Goal: Check status: Check status

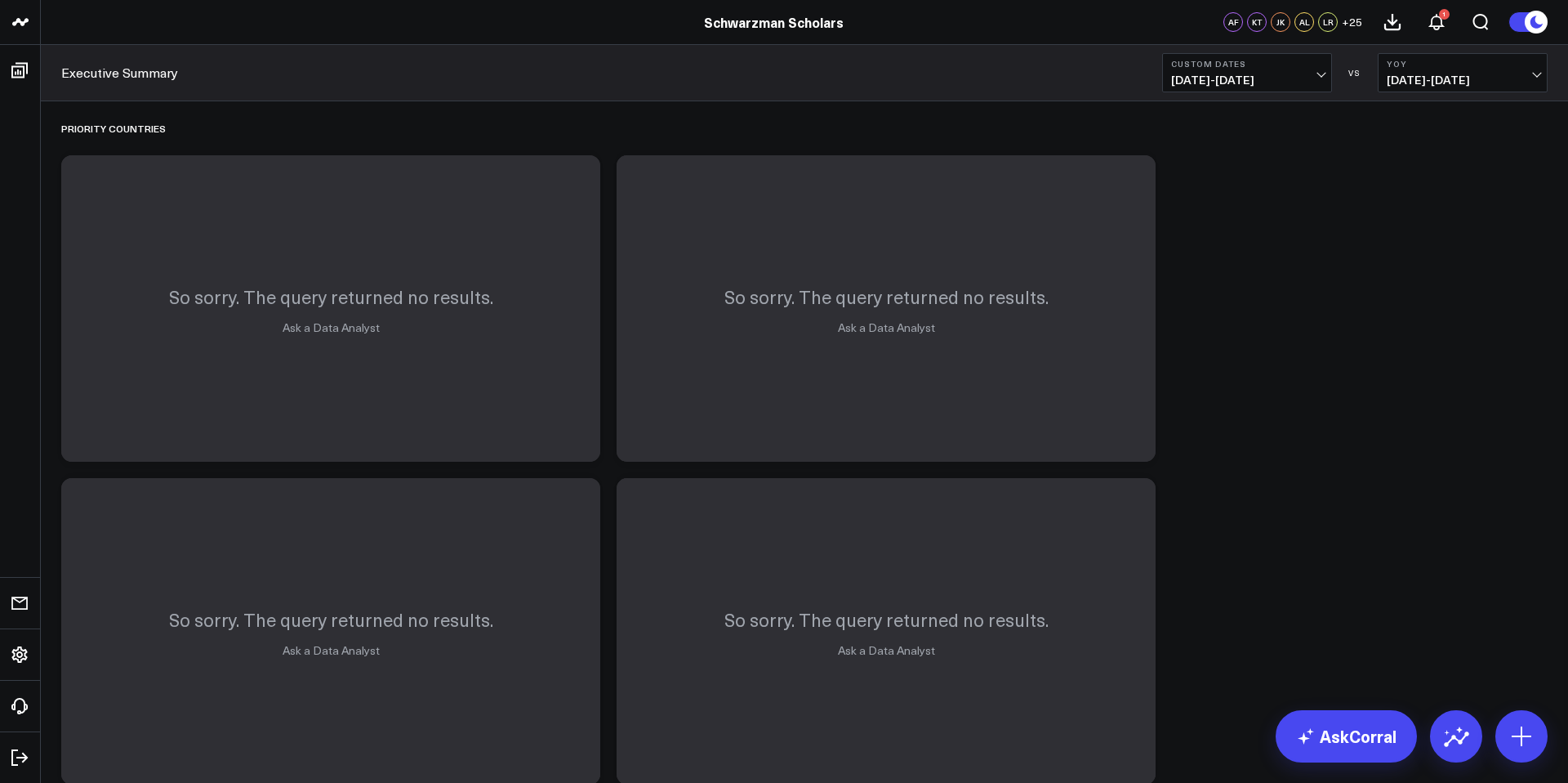
click at [1236, 74] on span "[DATE] - [DATE]" at bounding box center [1247, 80] width 152 height 13
click at [1197, 479] on link "YTD" at bounding box center [1247, 490] width 168 height 31
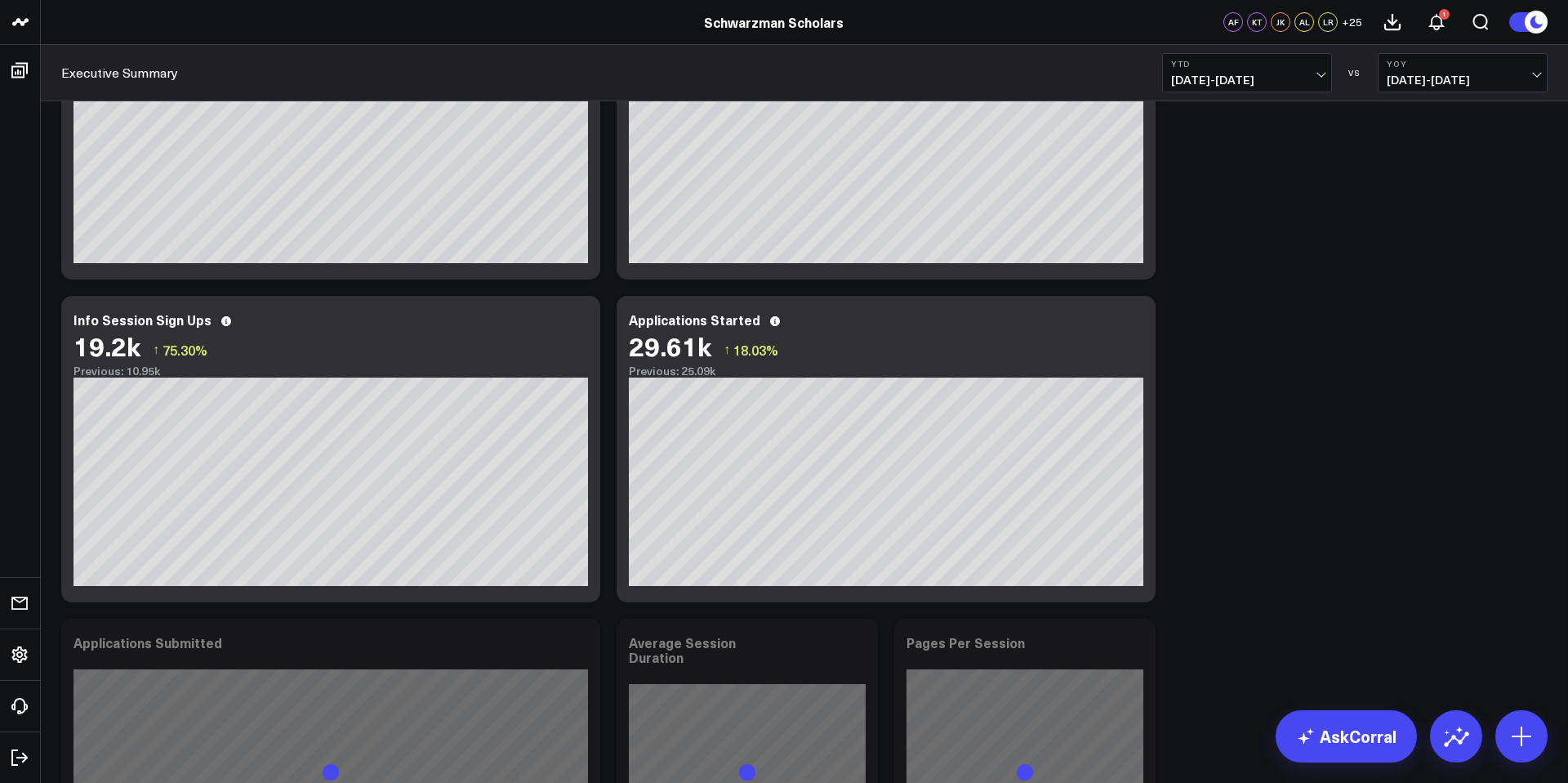
scroll to position [1445, 0]
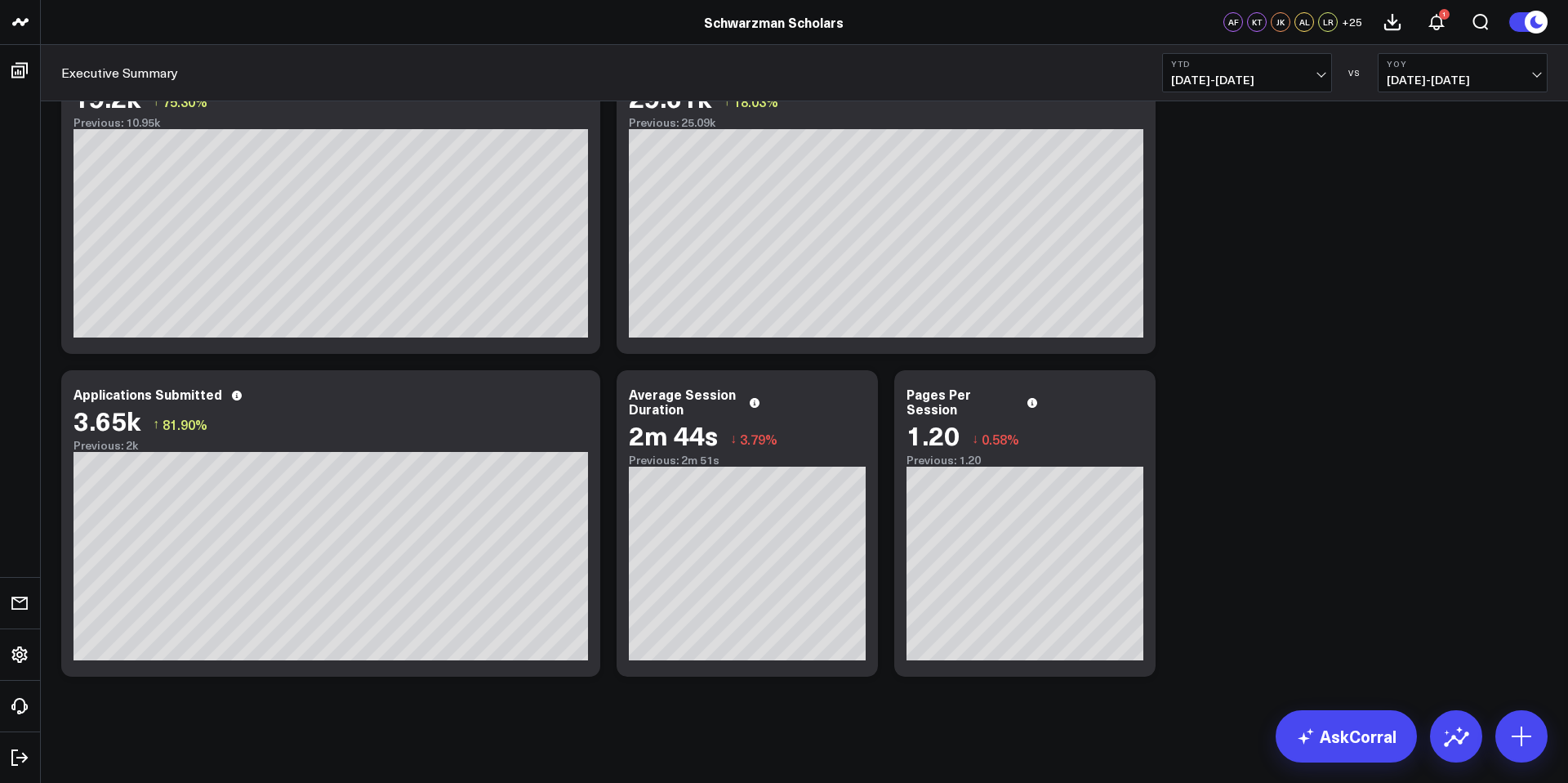
click at [1208, 79] on span "[DATE] - [DATE]" at bounding box center [1247, 80] width 152 height 13
click at [1203, 110] on link "[DATE]" at bounding box center [1247, 108] width 168 height 31
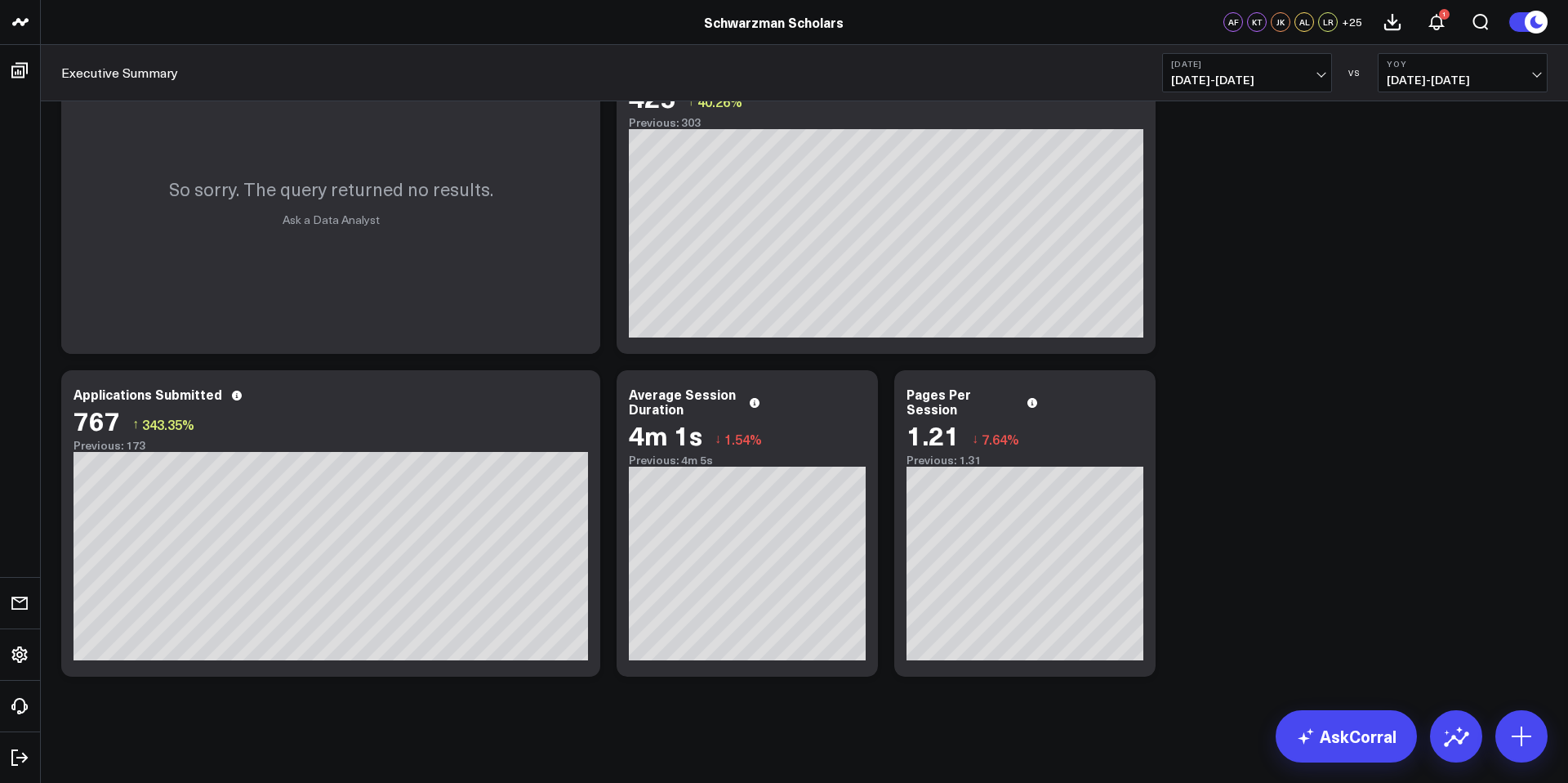
click at [1211, 70] on button "[DATE] [DATE] - [DATE]" at bounding box center [1247, 73] width 170 height 39
click at [1206, 387] on link "Last Year" at bounding box center [1247, 395] width 168 height 31
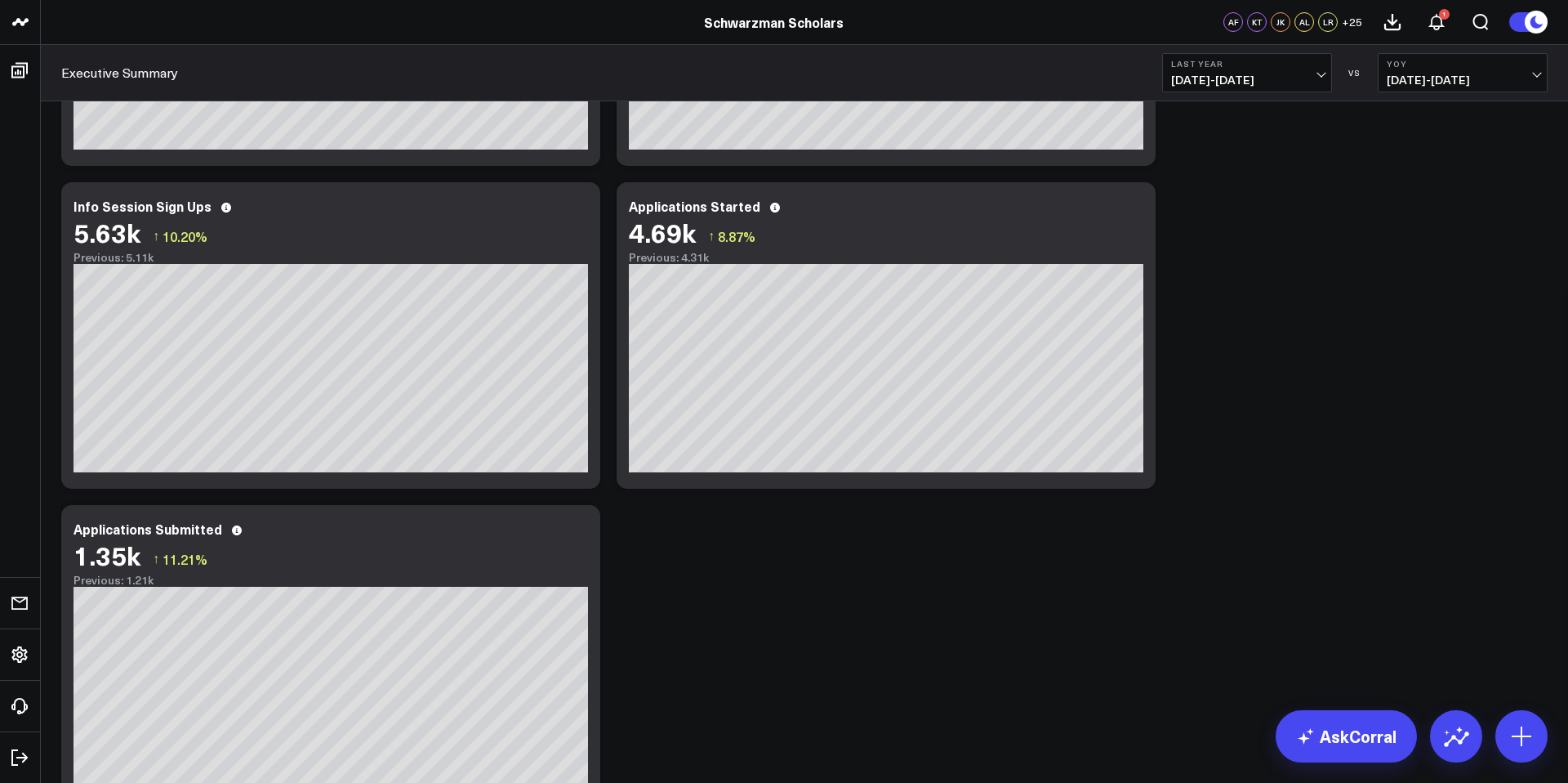
scroll to position [414, 0]
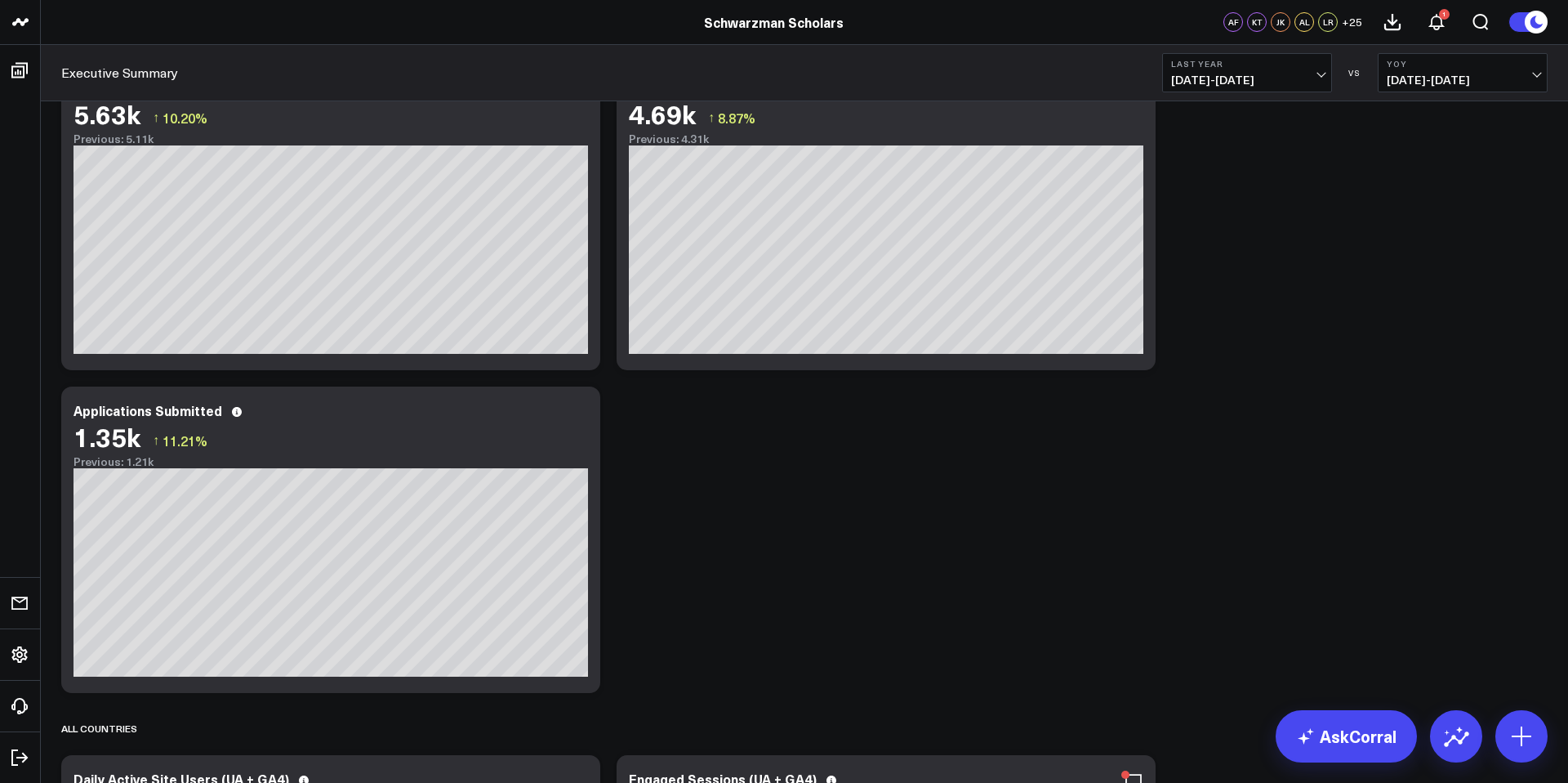
click at [1234, 82] on span "[DATE] - [DATE]" at bounding box center [1247, 80] width 152 height 13
click at [1210, 492] on link "YTD" at bounding box center [1247, 490] width 168 height 31
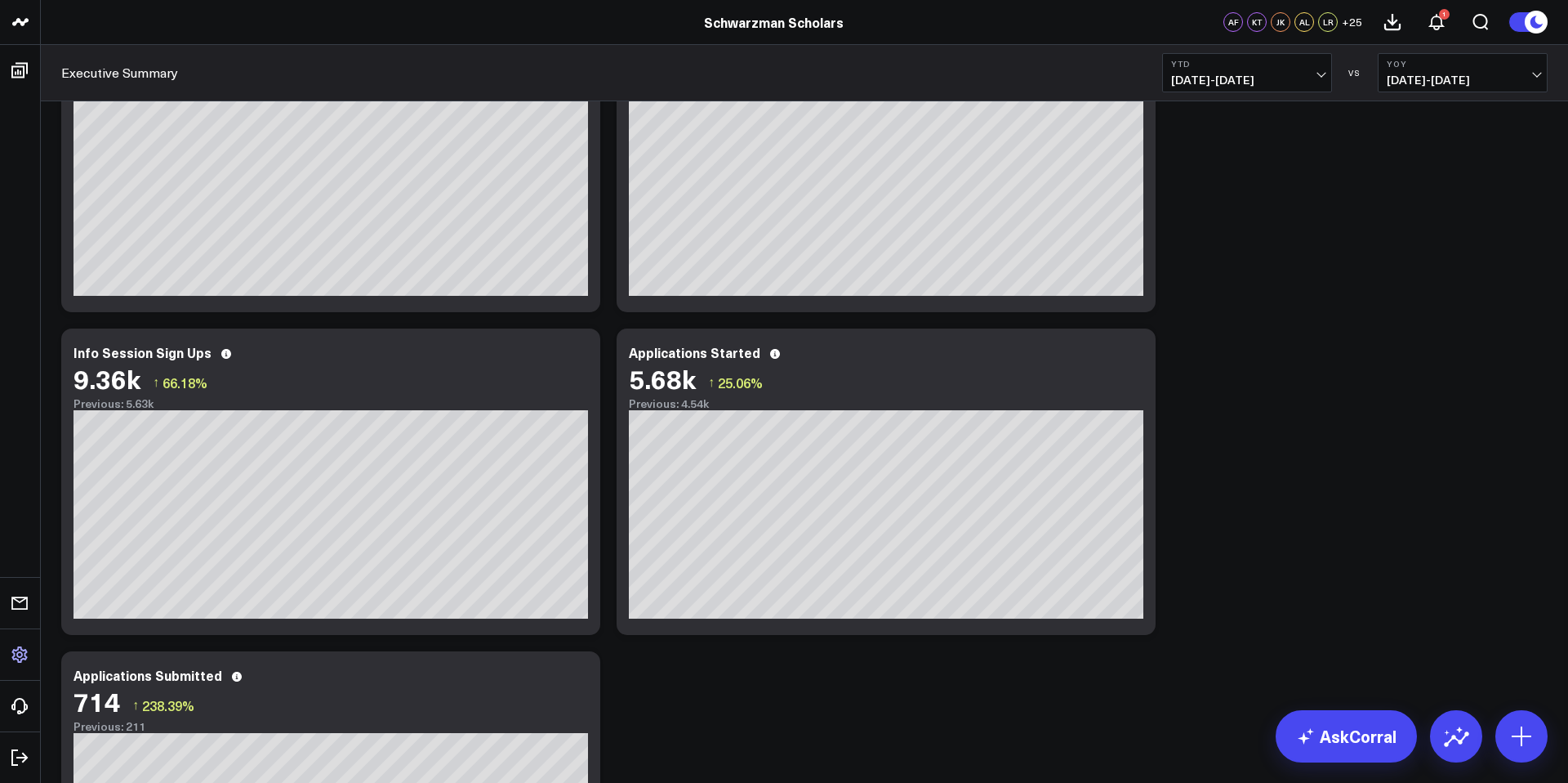
scroll to position [147, 0]
